Goal: Task Accomplishment & Management: Use online tool/utility

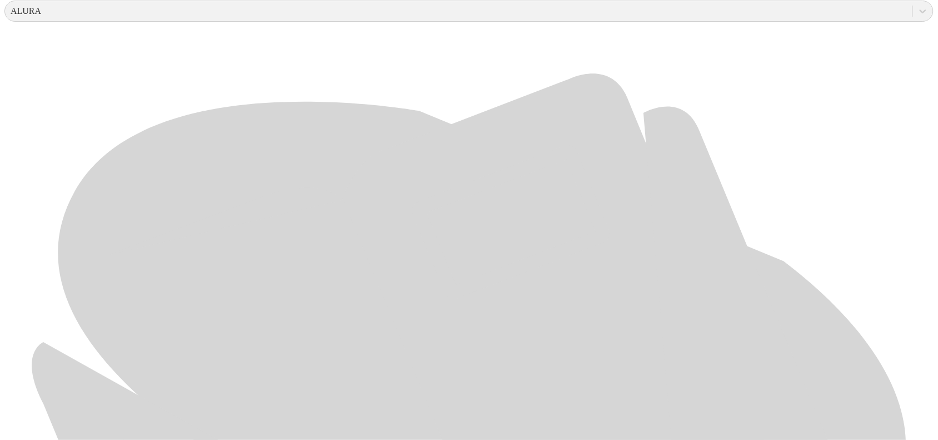
scroll to position [429, 0]
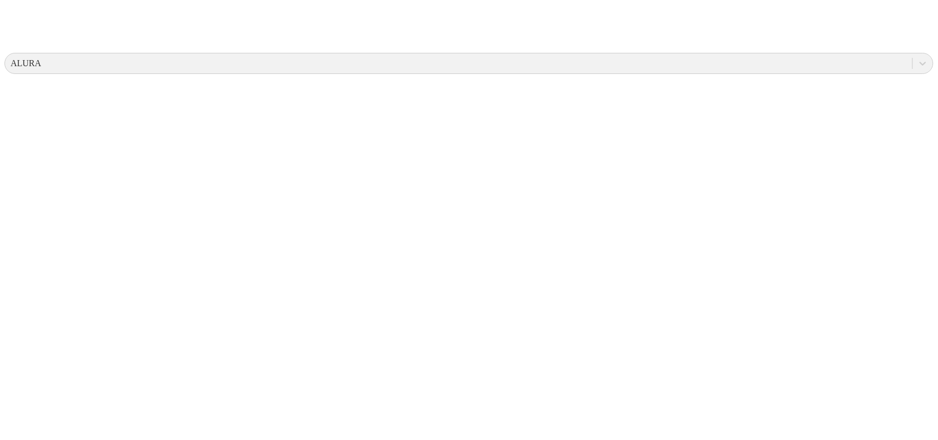
scroll to position [0, 0]
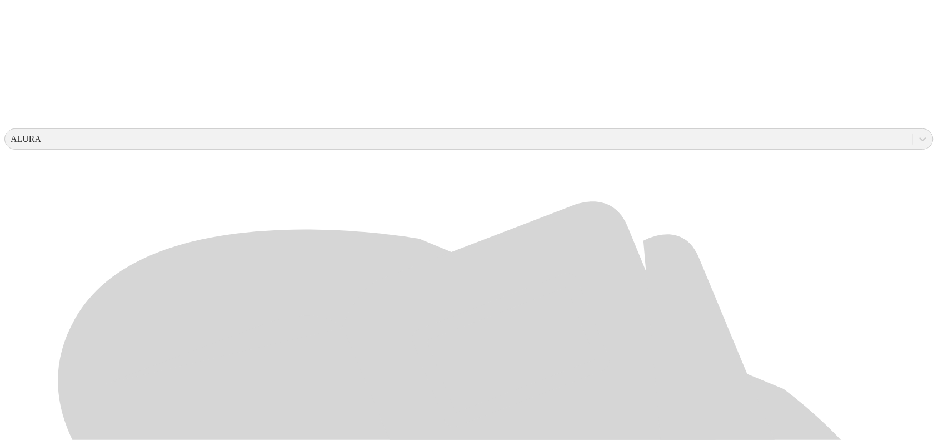
scroll to position [347, 0]
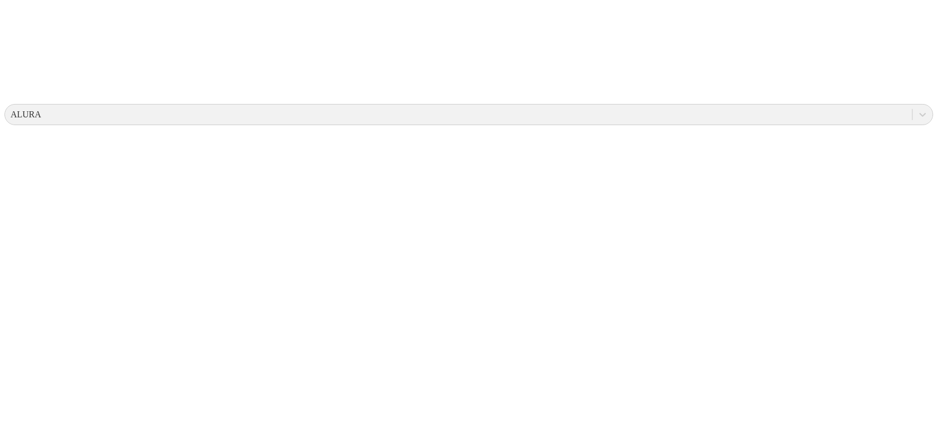
scroll to position [0, 0]
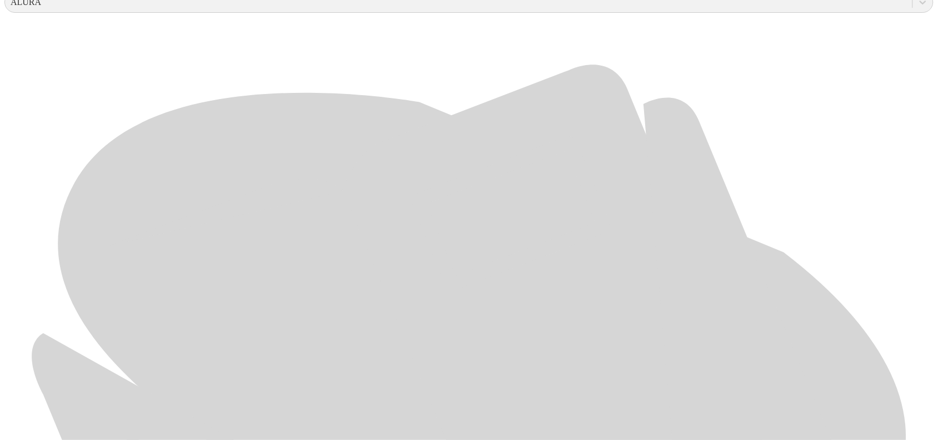
scroll to position [499, 0]
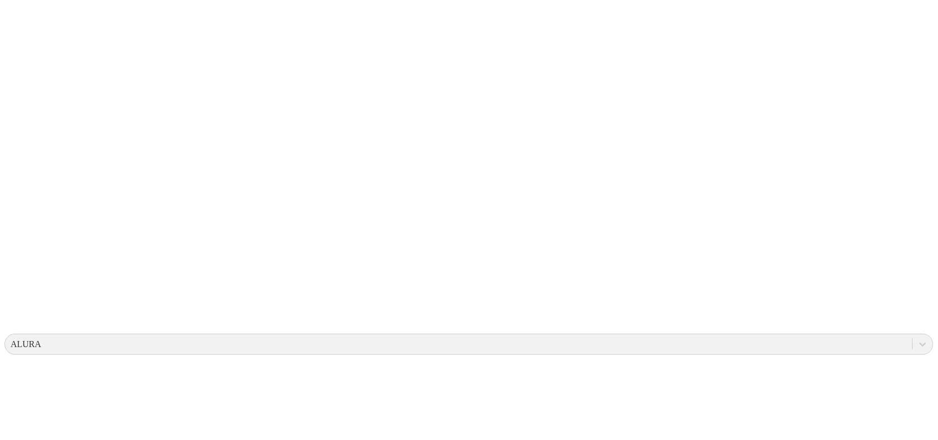
scroll to position [0, 0]
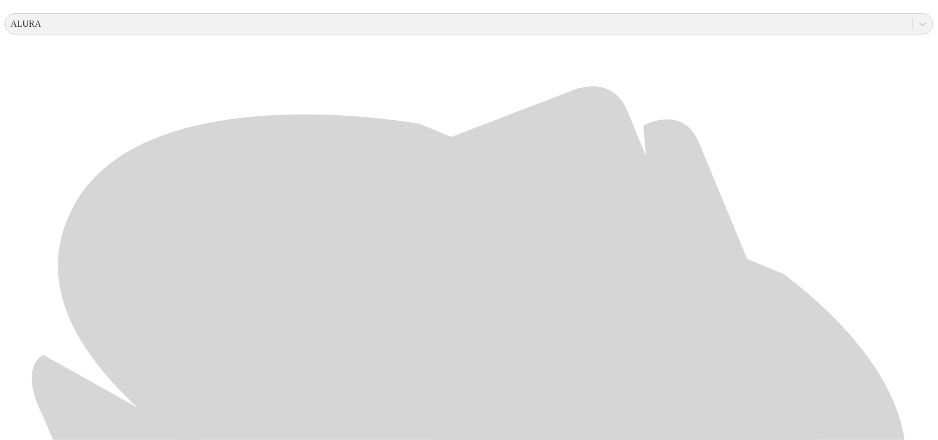
scroll to position [499, 0]
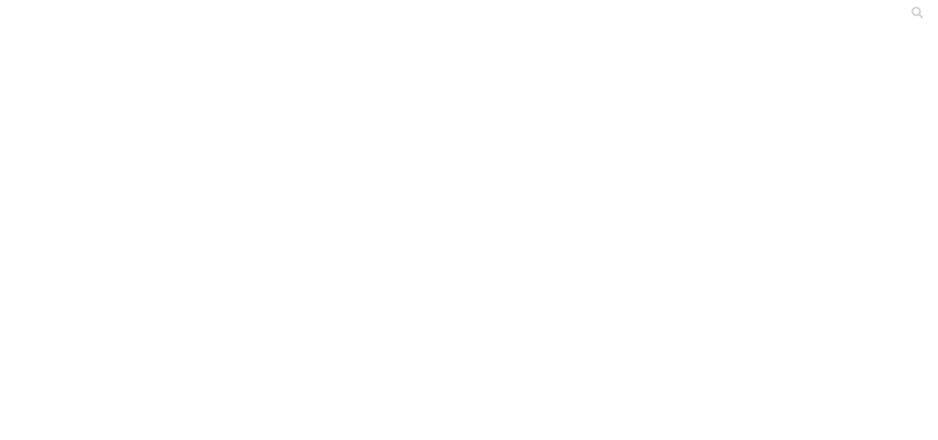
scroll to position [0, 0]
